Goal: Information Seeking & Learning: Learn about a topic

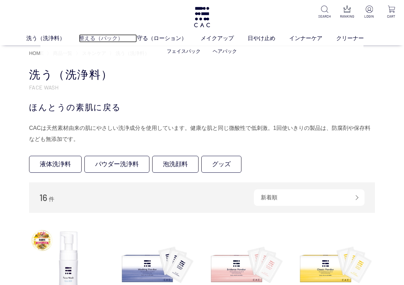
click at [91, 39] on link "整える（パック）" at bounding box center [108, 38] width 58 height 8
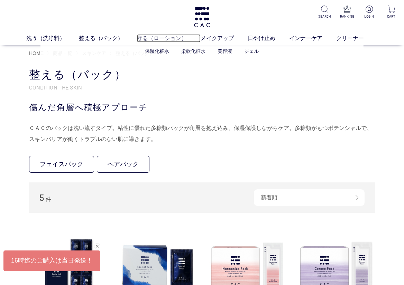
click at [163, 39] on link "守る（ローション）" at bounding box center [169, 38] width 64 height 8
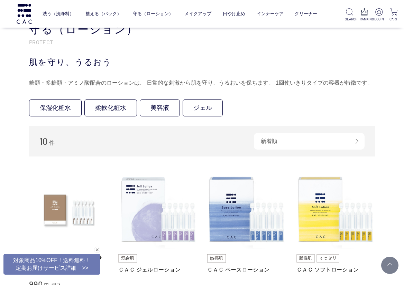
scroll to position [69, 0]
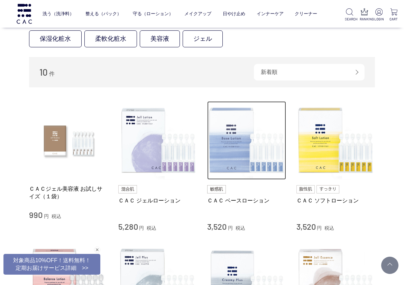
click at [237, 144] on img at bounding box center [246, 140] width 79 height 79
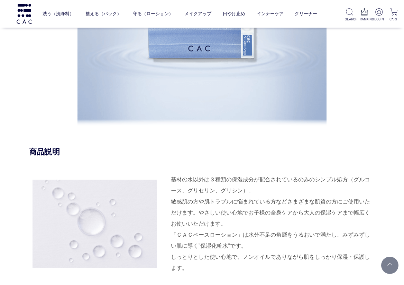
scroll to position [691, 0]
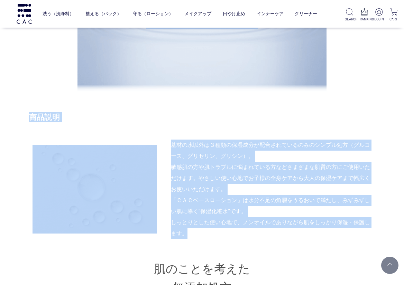
drag, startPoint x: 25, startPoint y: 115, endPoint x: 255, endPoint y: 230, distance: 257.2
copy div "肌をいたわるシンプル 処方の保湿化粧水 商品説明 基材の水以外は３種類の保湿成分が配合されているのみのシンプル処方（グルコース、グリセリン、グリシン）。 敏感…"
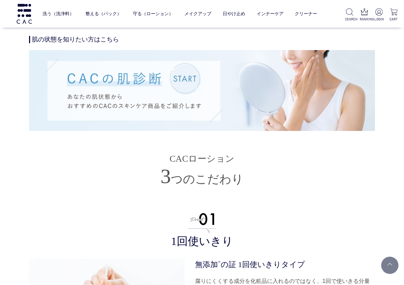
scroll to position [1693, 0]
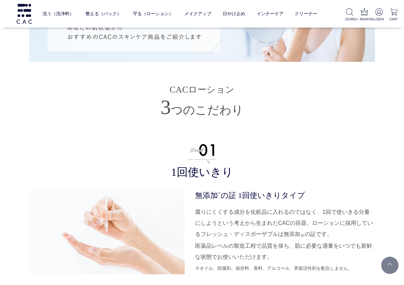
click at [236, 200] on dt "無添加 ※ の証 1回使いきりタイプ" at bounding box center [285, 195] width 180 height 11
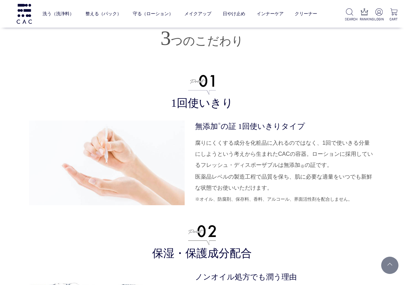
scroll to position [1796, 0]
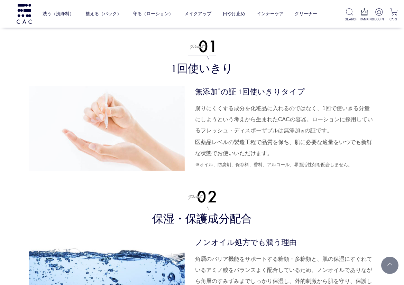
drag, startPoint x: 134, startPoint y: 135, endPoint x: 119, endPoint y: 135, distance: 14.9
click at [119, 135] on img at bounding box center [106, 128] width 155 height 85
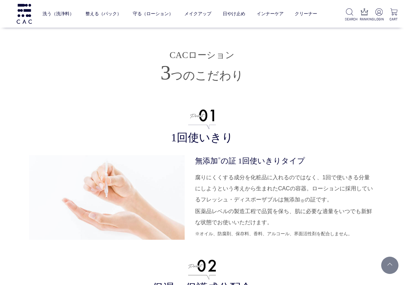
scroll to position [1831, 0]
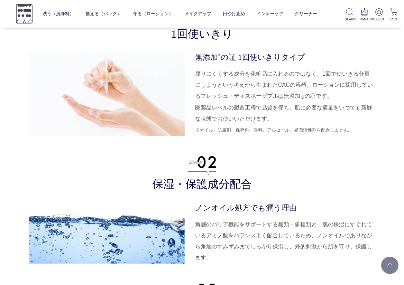
click at [23, 16] on img at bounding box center [24, 14] width 17 height 20
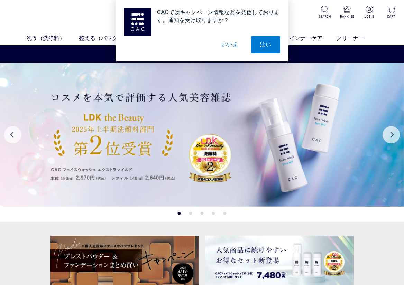
click at [231, 43] on button "いいえ" at bounding box center [229, 44] width 35 height 17
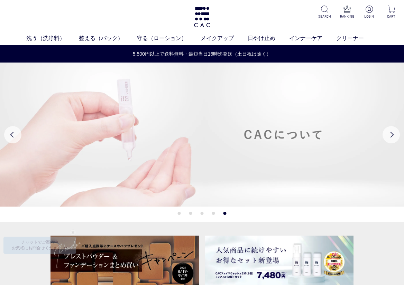
click at [165, 170] on img at bounding box center [202, 135] width 404 height 144
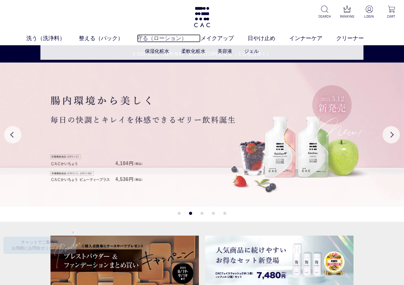
click at [165, 37] on link "守る（ローション）" at bounding box center [169, 38] width 64 height 8
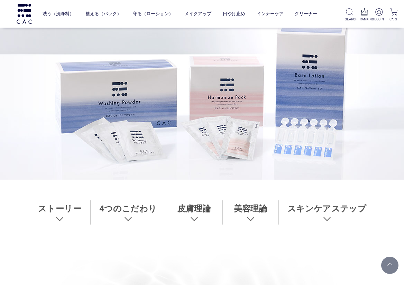
scroll to position [69, 0]
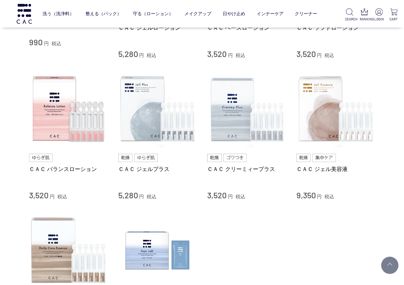
scroll to position [104, 0]
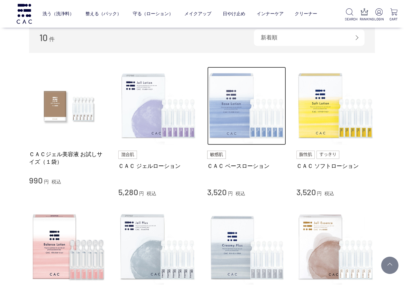
click at [242, 115] on img at bounding box center [246, 106] width 79 height 79
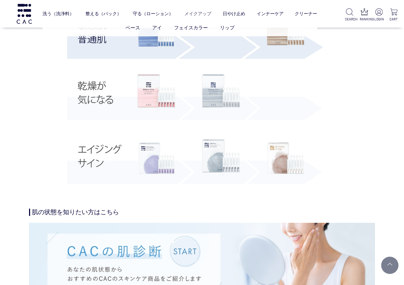
scroll to position [1244, 0]
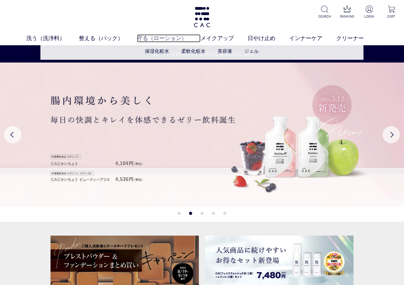
click at [158, 40] on link "守る（ローション）" at bounding box center [169, 38] width 64 height 8
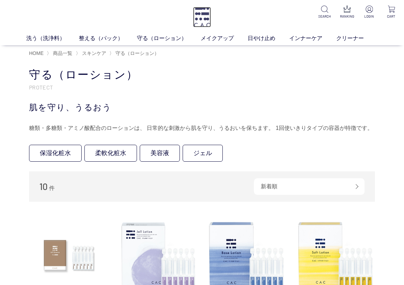
click at [198, 21] on img at bounding box center [202, 17] width 18 height 20
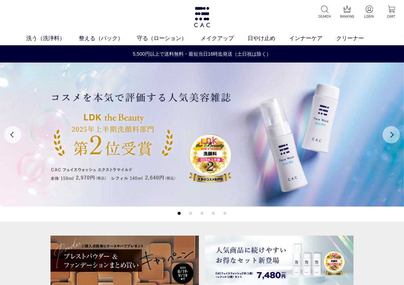
click at [391, 135] on button "Next" at bounding box center [390, 134] width 17 height 17
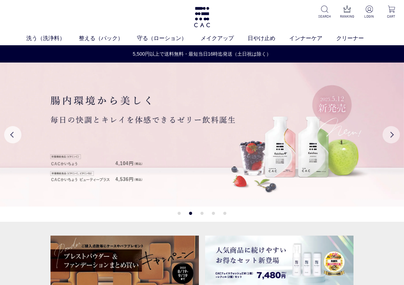
click at [395, 133] on button "Next" at bounding box center [390, 134] width 17 height 17
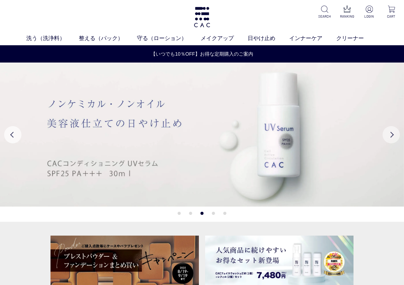
click at [395, 133] on button "Next" at bounding box center [390, 134] width 17 height 17
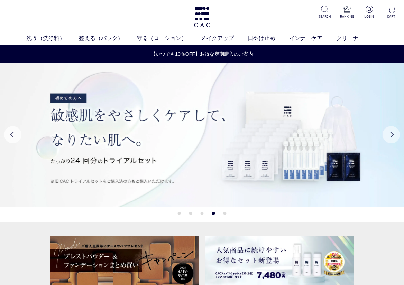
click at [395, 133] on button "Next" at bounding box center [390, 134] width 17 height 17
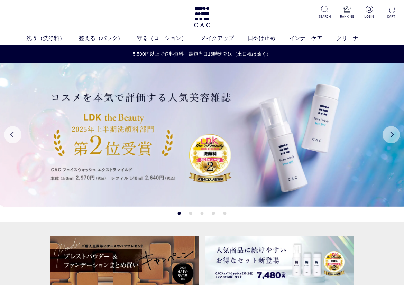
click at [393, 135] on button "Next" at bounding box center [390, 134] width 17 height 17
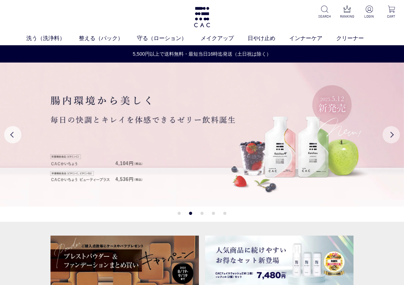
click at [393, 135] on button "Next" at bounding box center [390, 134] width 17 height 17
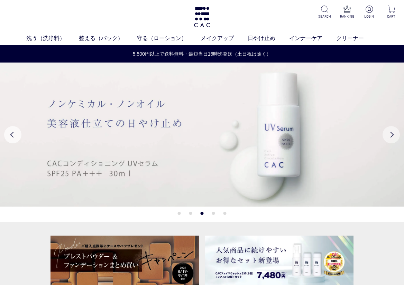
click at [393, 135] on button "Next" at bounding box center [390, 134] width 17 height 17
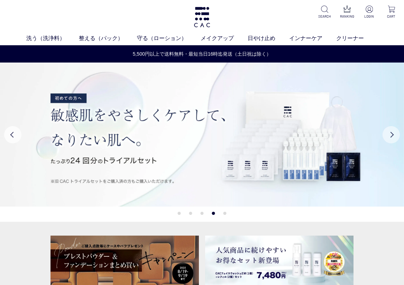
click at [393, 135] on button "Next" at bounding box center [390, 134] width 17 height 17
